Goal: Task Accomplishment & Management: Use online tool/utility

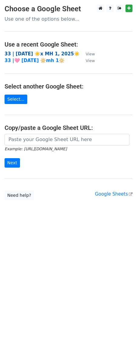
click at [22, 54] on strong "33 | AUG 1 ☀️x MH 1, 2025☀️" at bounding box center [42, 53] width 75 height 5
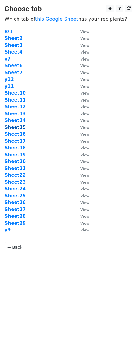
click at [18, 126] on strong "Sheet15" at bounding box center [15, 127] width 21 height 5
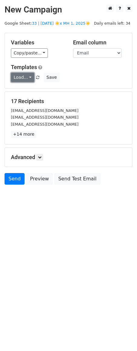
click at [22, 79] on link "Load..." at bounding box center [22, 77] width 23 height 9
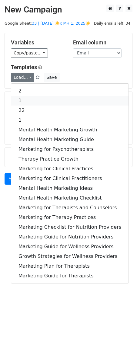
click at [27, 100] on link "1" at bounding box center [70, 101] width 118 height 10
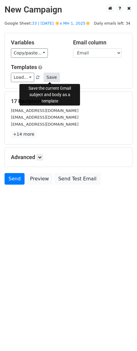
click at [52, 77] on button "Save" at bounding box center [52, 77] width 16 height 9
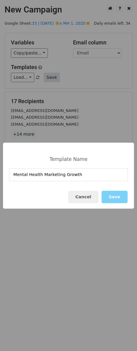
type input "Mental Health Marketing Growth"
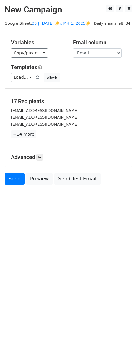
drag, startPoint x: 75, startPoint y: 126, endPoint x: 51, endPoint y: 173, distance: 53.0
click at [74, 128] on div "17 Recipients lets-talk@corinarosecounseling.com letsconnect@yourspirithealsyou…" at bounding box center [68, 118] width 115 height 40
click at [40, 155] on link at bounding box center [39, 157] width 7 height 7
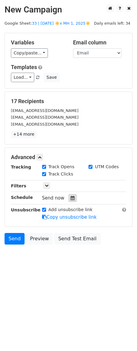
click at [71, 196] on icon at bounding box center [73, 198] width 4 height 4
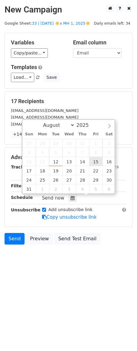
type input "2025-08-15 12:00"
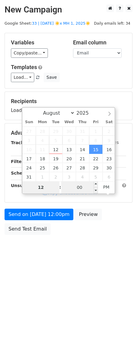
drag, startPoint x: 95, startPoint y: 159, endPoint x: 68, endPoint y: 187, distance: 39.1
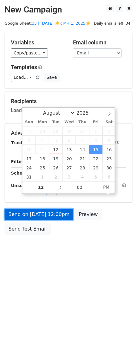
click at [50, 218] on link "Send on Aug 15 at 12:00pm" at bounding box center [39, 214] width 69 height 12
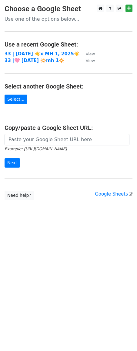
click at [38, 50] on main "Choose a Google Sheet Use one of the options below... Use a recent Google Sheet…" at bounding box center [68, 102] width 137 height 195
click at [32, 50] on td "33 | AUG 1 ☀️x MH 1, 2025☀️" at bounding box center [42, 53] width 75 height 7
click at [32, 52] on strong "33 | [DATE] ☀️x MH 1, 2025☀️" at bounding box center [42, 53] width 75 height 5
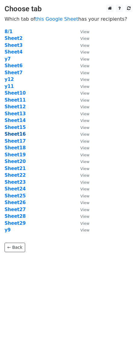
click at [19, 133] on strong "Sheet16" at bounding box center [15, 133] width 21 height 5
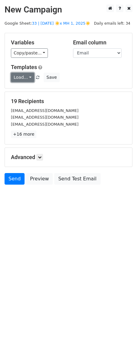
click at [29, 76] on link "Load..." at bounding box center [22, 77] width 23 height 9
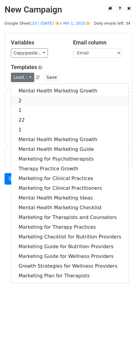
click at [29, 98] on link "2" at bounding box center [70, 101] width 118 height 10
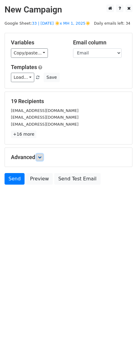
click at [41, 157] on icon at bounding box center [40, 157] width 4 height 4
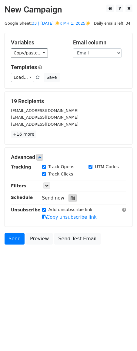
click at [69, 199] on div at bounding box center [73, 198] width 8 height 8
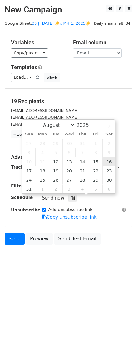
type input "2025-08-16 12:00"
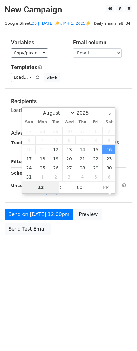
type input "9"
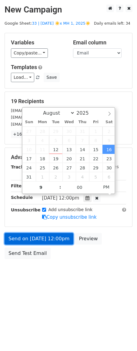
type input "2025-08-16 21:00"
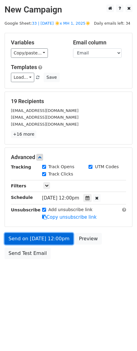
click at [42, 233] on link "Send on Aug 16 at 12:00pm" at bounding box center [39, 239] width 69 height 12
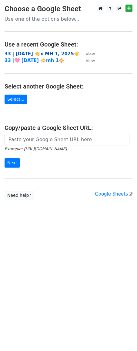
click at [44, 53] on strong "33 | [DATE] ☀️x MH 1, 2025☀️" at bounding box center [42, 53] width 75 height 5
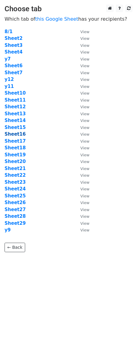
click at [19, 135] on strong "Sheet16" at bounding box center [15, 133] width 21 height 5
click at [14, 141] on strong "Sheet17" at bounding box center [15, 140] width 21 height 5
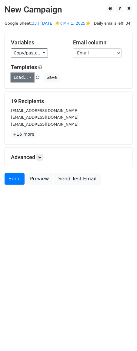
click at [25, 78] on link "Load..." at bounding box center [22, 77] width 23 height 9
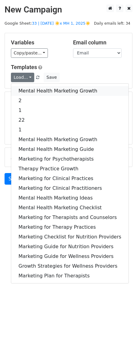
click at [33, 89] on link "Mental Health Marketing Growth" at bounding box center [70, 91] width 118 height 10
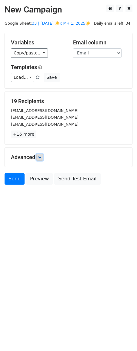
click at [41, 160] on link at bounding box center [39, 157] width 7 height 7
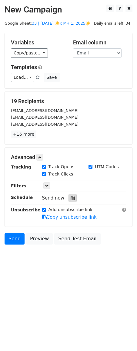
click at [72, 196] on icon at bounding box center [73, 198] width 4 height 4
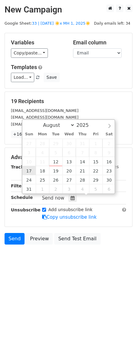
type input "2025-08-17 12:00"
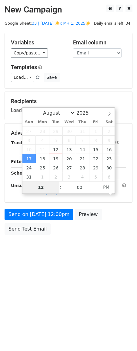
type input "9"
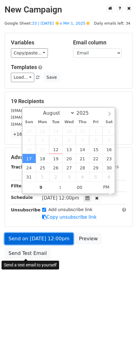
type input "2025-08-17 21:00"
click at [33, 238] on link "Send on Aug 17 at 12:00pm" at bounding box center [39, 239] width 69 height 12
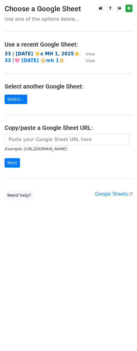
drag, startPoint x: 54, startPoint y: 53, endPoint x: 50, endPoint y: 53, distance: 3.6
click at [54, 53] on strong "33 | [DATE] ☀️x MH 1, 2025☀️" at bounding box center [42, 53] width 75 height 5
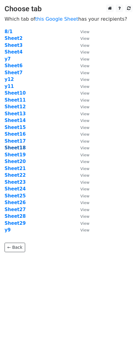
click at [13, 146] on strong "Sheet18" at bounding box center [15, 147] width 21 height 5
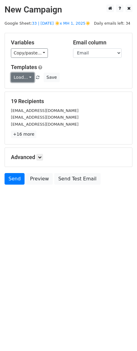
click at [24, 77] on link "Load..." at bounding box center [22, 77] width 23 height 9
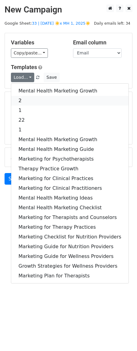
click at [28, 100] on link "2" at bounding box center [70, 101] width 118 height 10
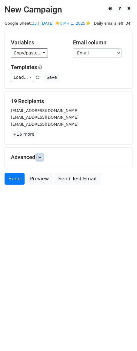
click at [41, 155] on icon at bounding box center [40, 157] width 4 height 4
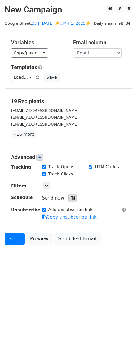
click at [71, 200] on icon at bounding box center [73, 198] width 4 height 4
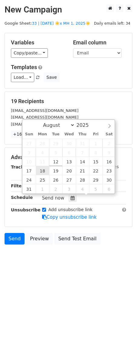
type input "[DATE] 12:00"
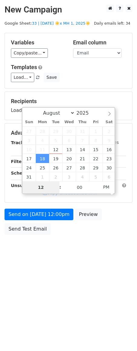
type input "9"
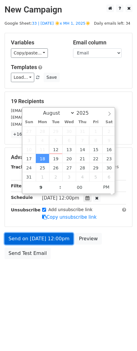
type input "[DATE] 21:00"
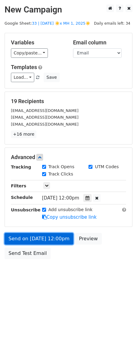
click at [32, 234] on link "Send on [DATE] 12:00pm" at bounding box center [39, 239] width 69 height 12
